Goal: Task Accomplishment & Management: Manage account settings

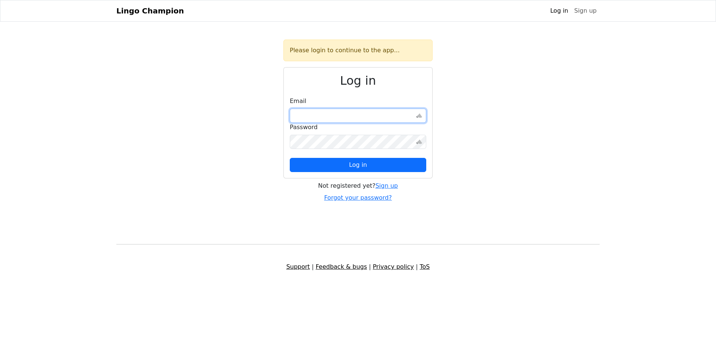
click at [373, 114] on input "email" at bounding box center [358, 116] width 137 height 14
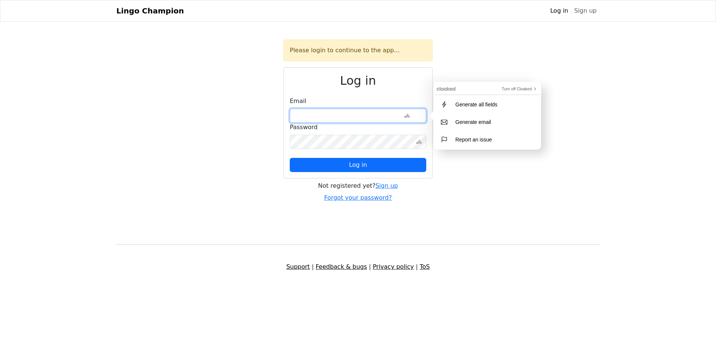
type input "**********"
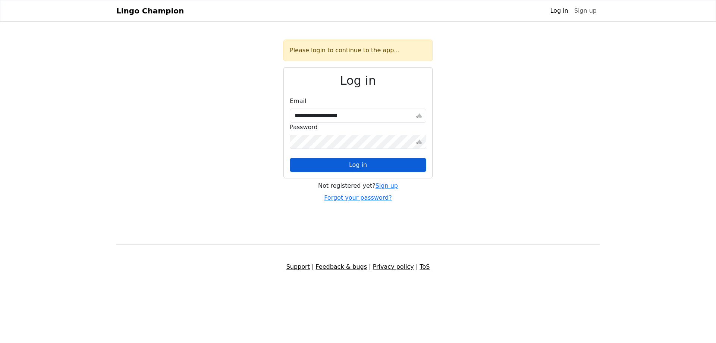
click at [366, 162] on span "Log in" at bounding box center [358, 164] width 18 height 7
select select "**********"
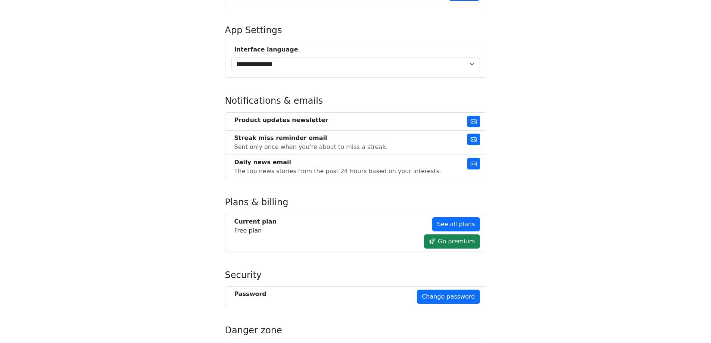
scroll to position [325, 0]
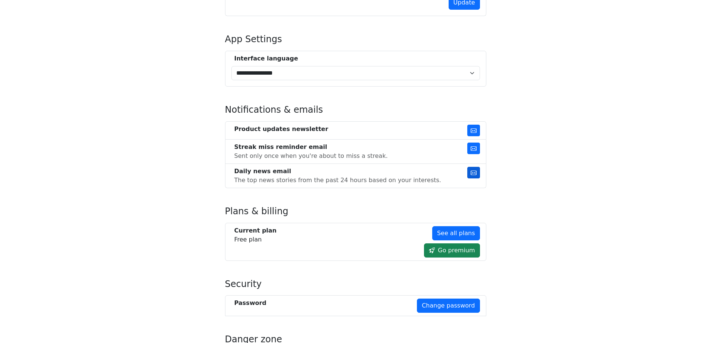
click at [472, 175] on icon "button" at bounding box center [473, 173] width 6 height 6
click at [473, 151] on icon "button" at bounding box center [473, 148] width 6 height 6
click at [473, 133] on icon "button" at bounding box center [473, 131] width 6 height 6
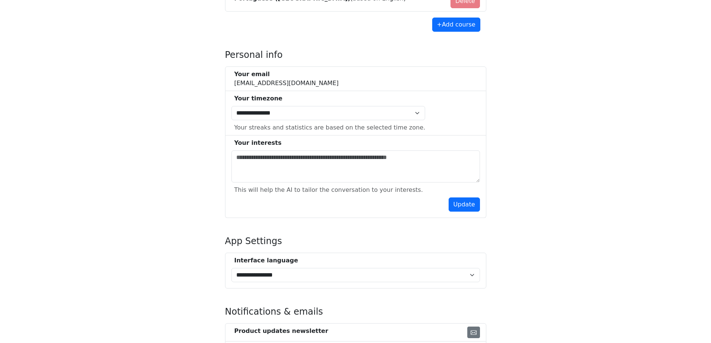
scroll to position [0, 0]
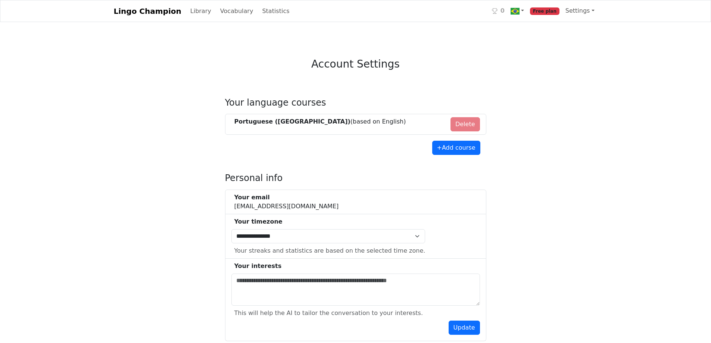
click at [155, 14] on link "Lingo Champion" at bounding box center [148, 11] width 68 height 15
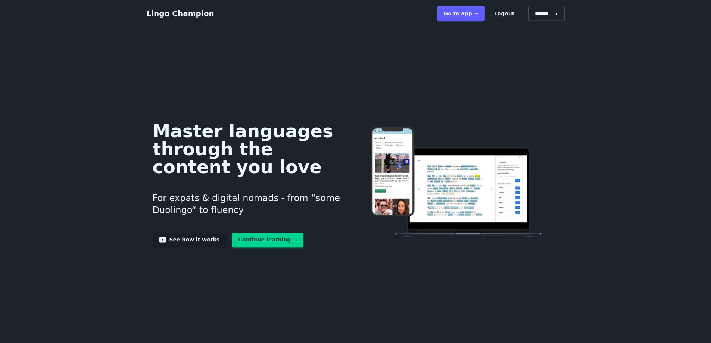
click at [198, 240] on link "See how it works" at bounding box center [189, 239] width 73 height 15
